Goal: Task Accomplishment & Management: Manage account settings

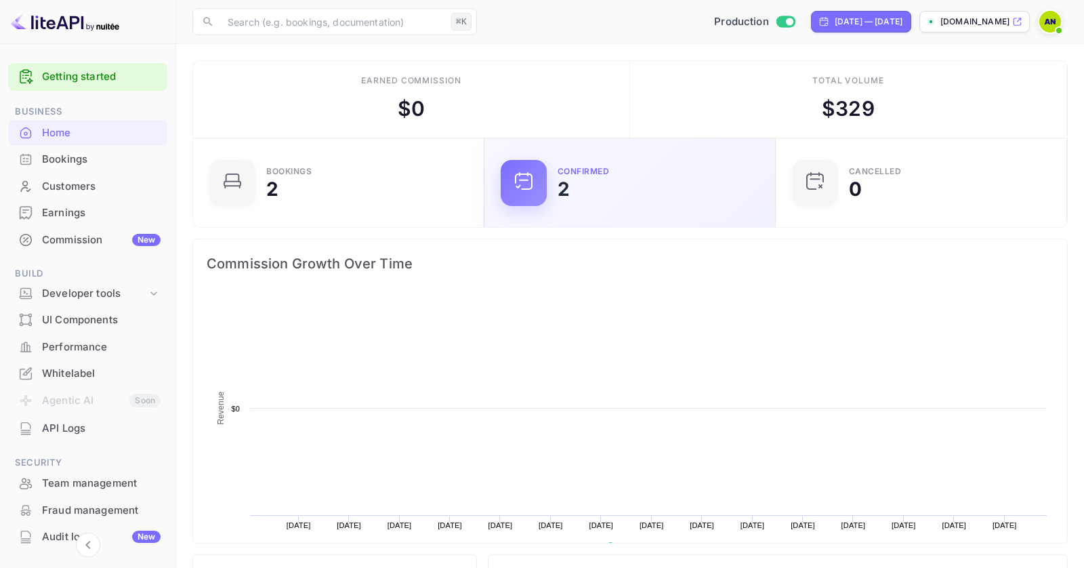
scroll to position [220, 283]
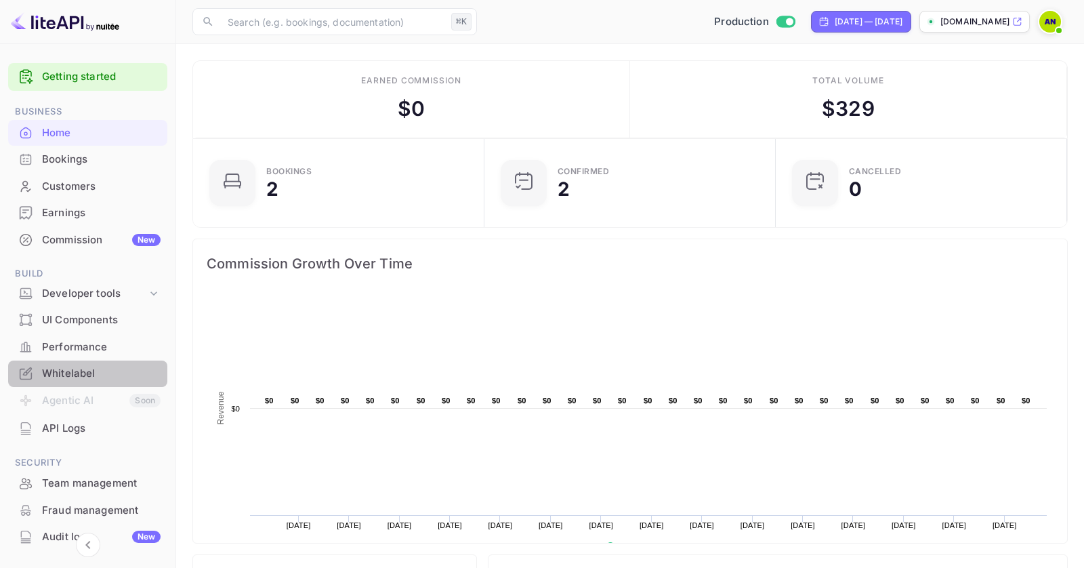
click at [100, 368] on div "Whitelabel" at bounding box center [101, 374] width 119 height 16
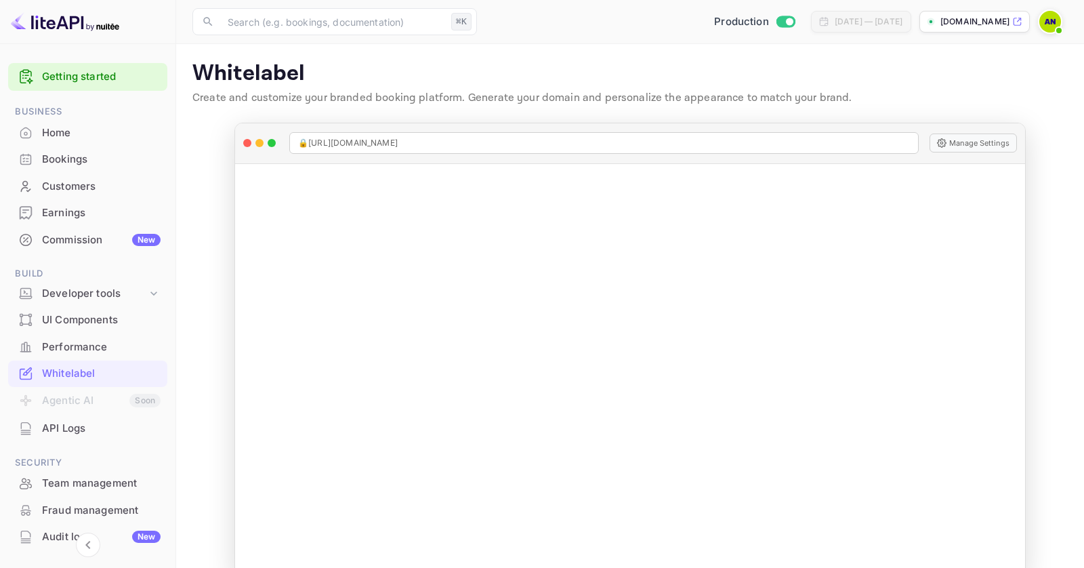
scroll to position [112, 0]
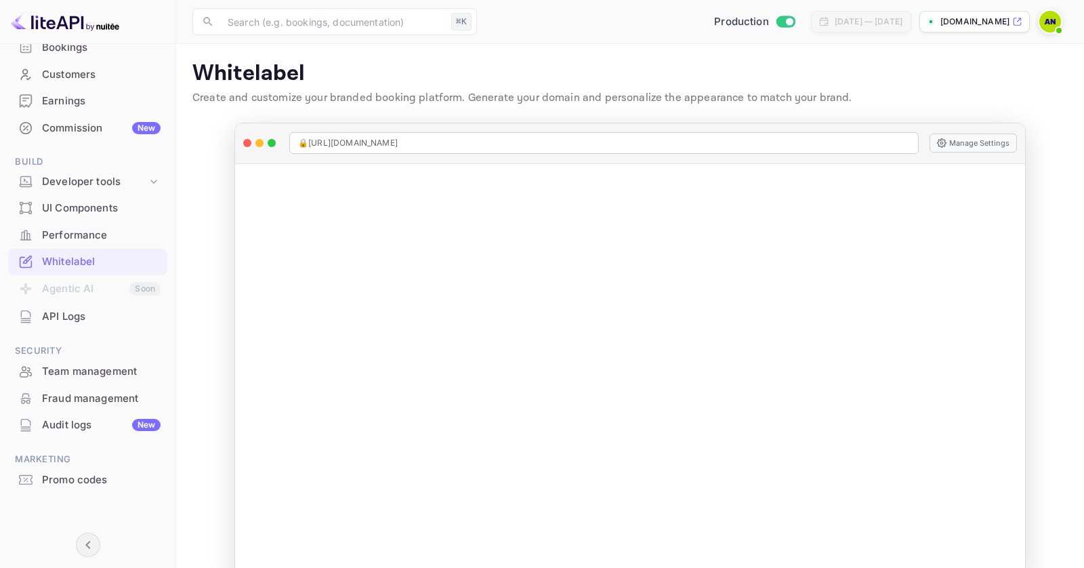
click at [91, 550] on icon "Collapse navigation" at bounding box center [88, 544] width 16 height 16
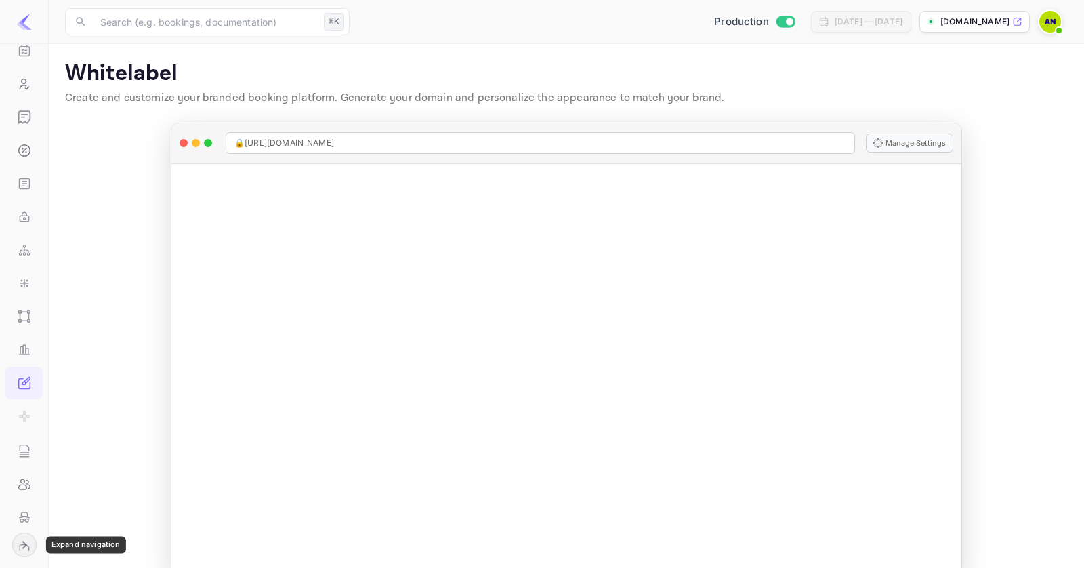
click at [28, 547] on icon "Expand navigation" at bounding box center [24, 544] width 16 height 16
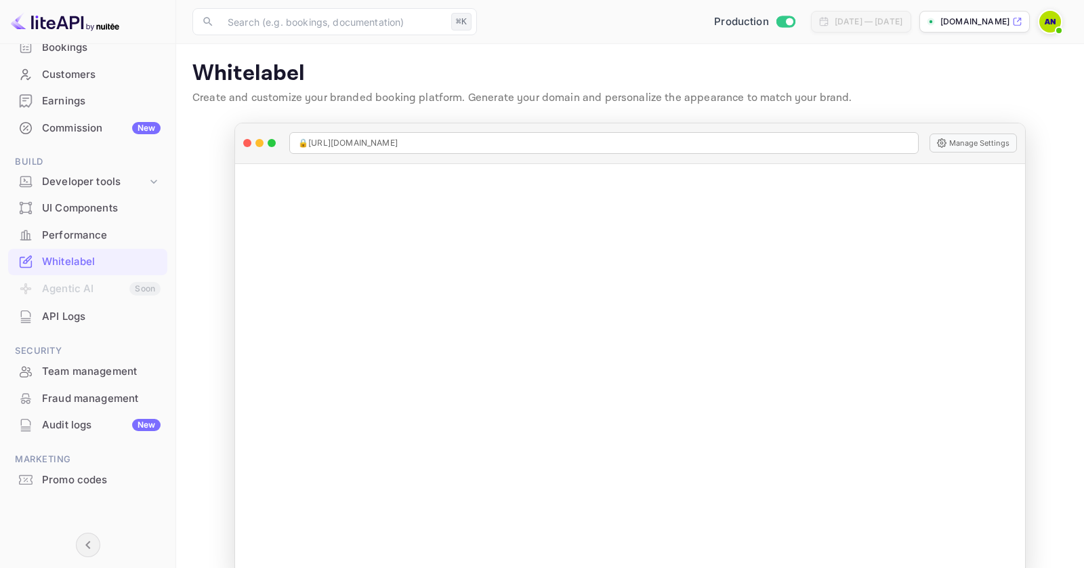
click at [1055, 22] on img at bounding box center [1050, 22] width 22 height 22
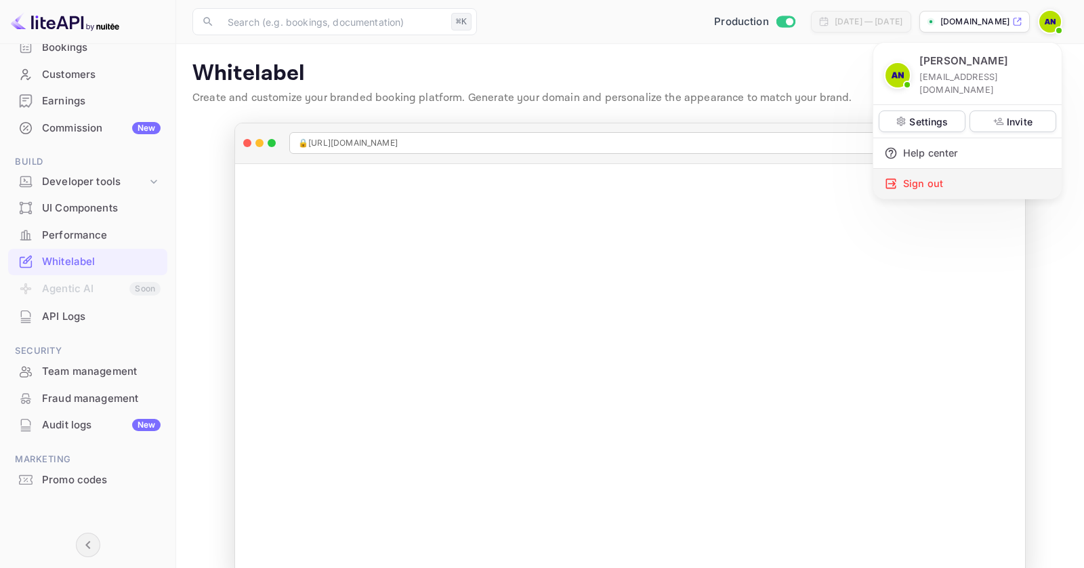
click at [939, 169] on div "Sign out" at bounding box center [967, 184] width 188 height 30
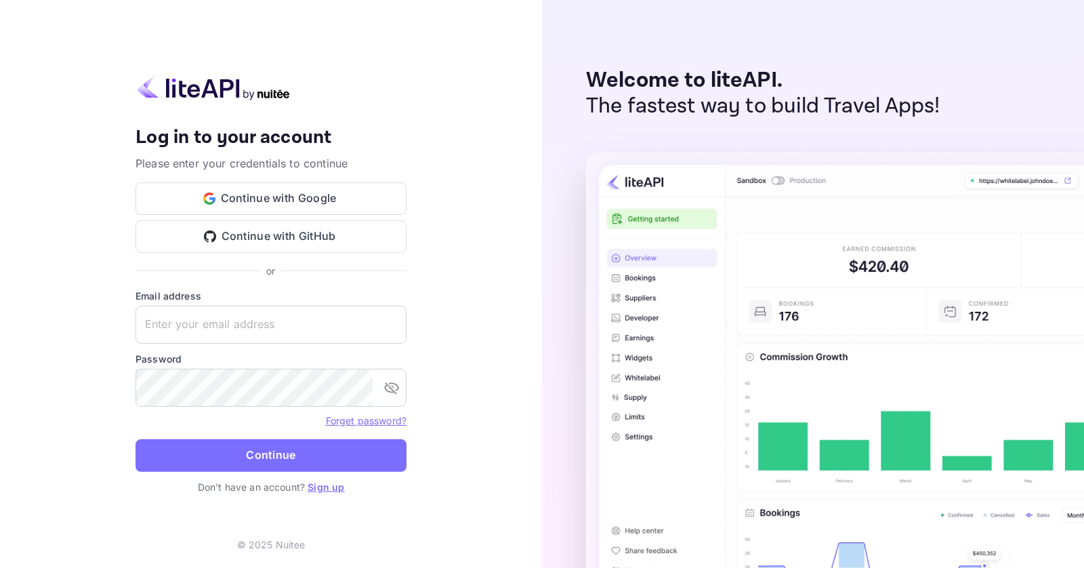
type input "[EMAIL_ADDRESS][DOMAIN_NAME]"
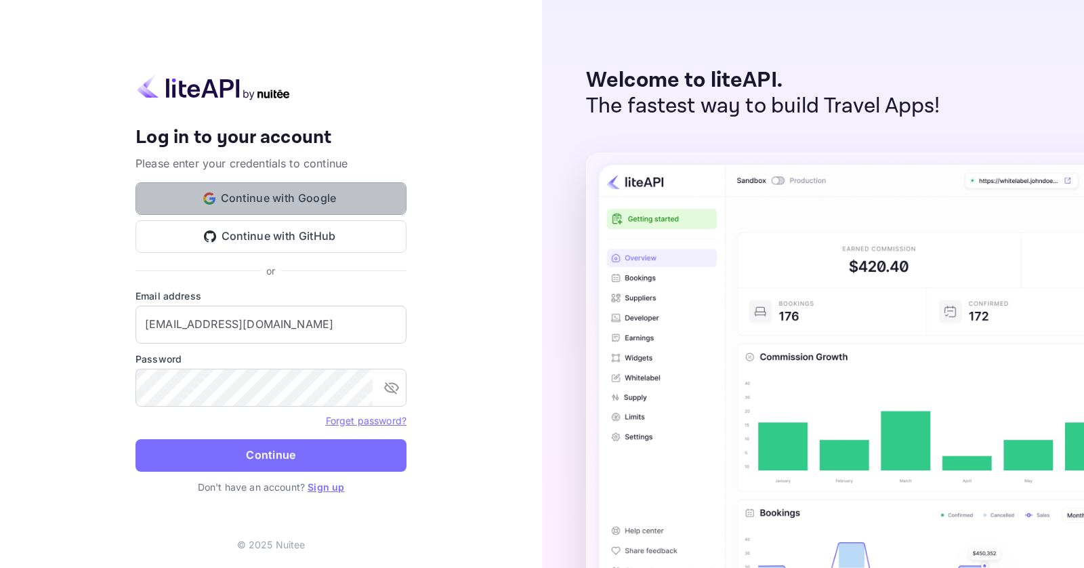
click at [256, 185] on button "Continue with Google" at bounding box center [270, 198] width 271 height 33
